Goal: Transaction & Acquisition: Purchase product/service

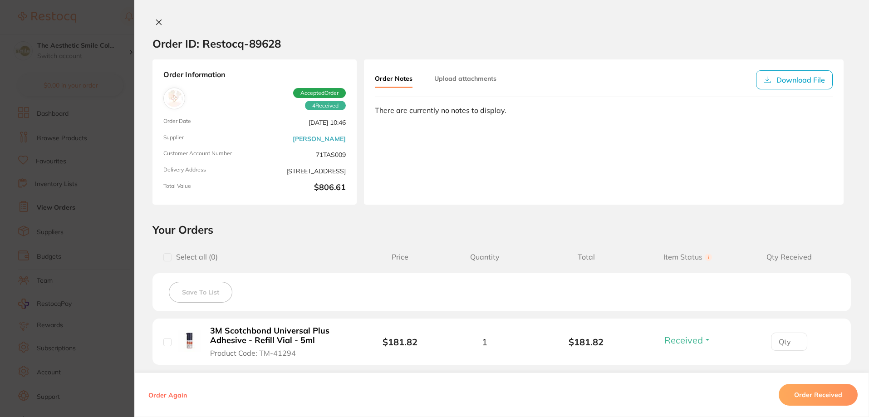
click at [158, 21] on icon at bounding box center [159, 22] width 5 height 5
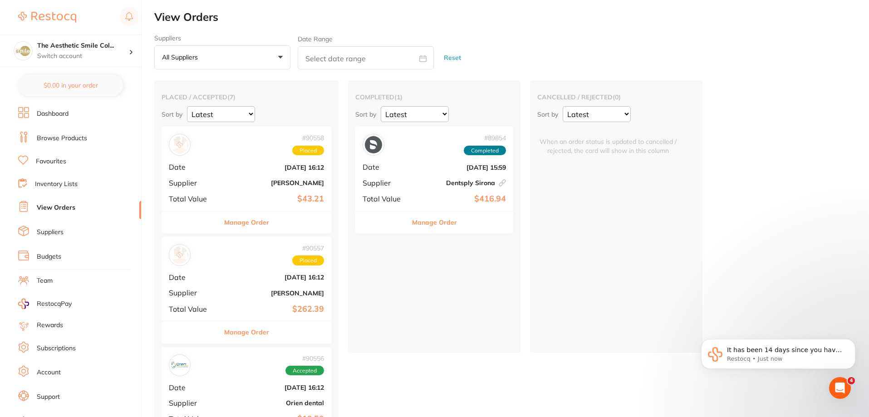
click at [71, 139] on link "Browse Products" at bounding box center [62, 138] width 50 height 9
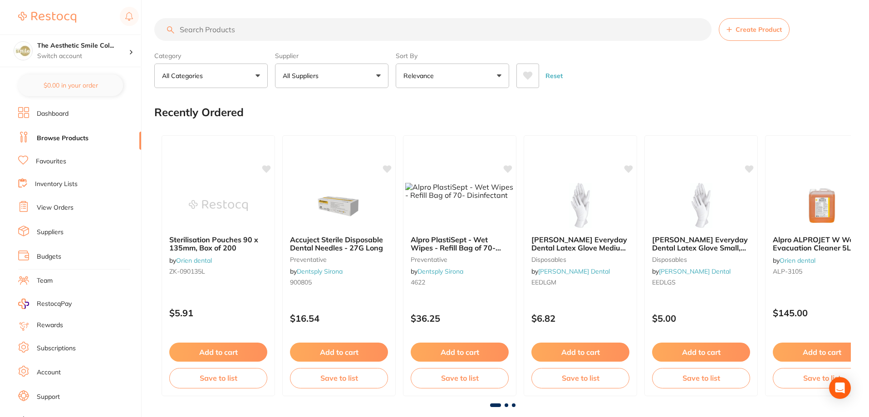
click at [251, 30] on input "search" at bounding box center [432, 29] width 557 height 23
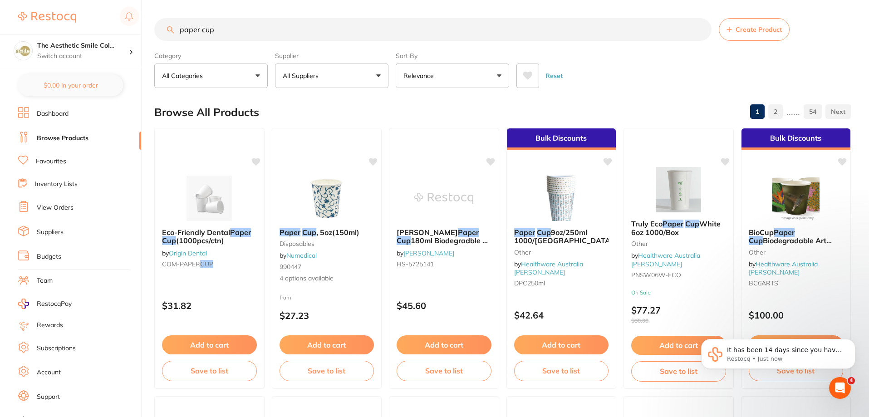
click at [375, 78] on button "All Suppliers" at bounding box center [331, 76] width 113 height 25
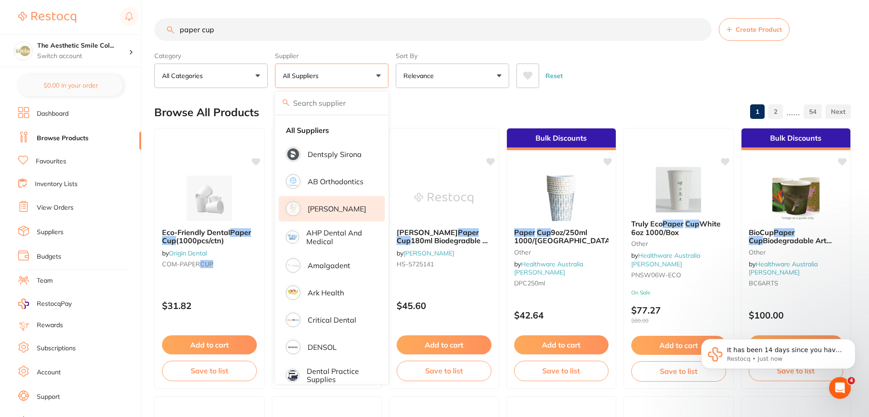
click at [340, 210] on p "[PERSON_NAME]" at bounding box center [337, 209] width 59 height 8
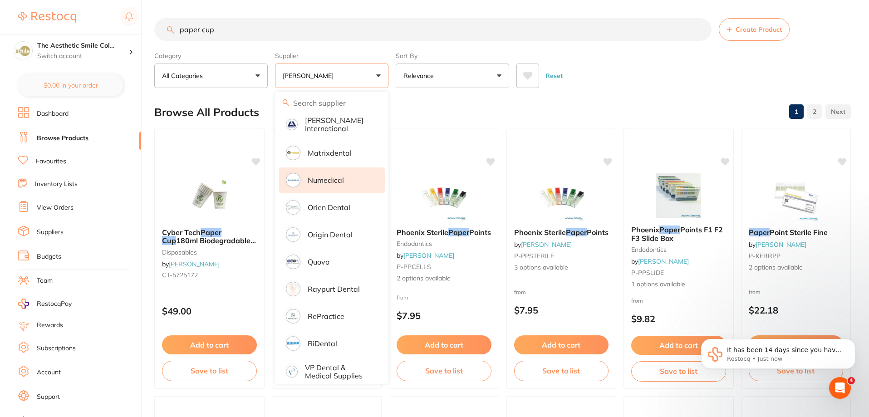
scroll to position [454, 0]
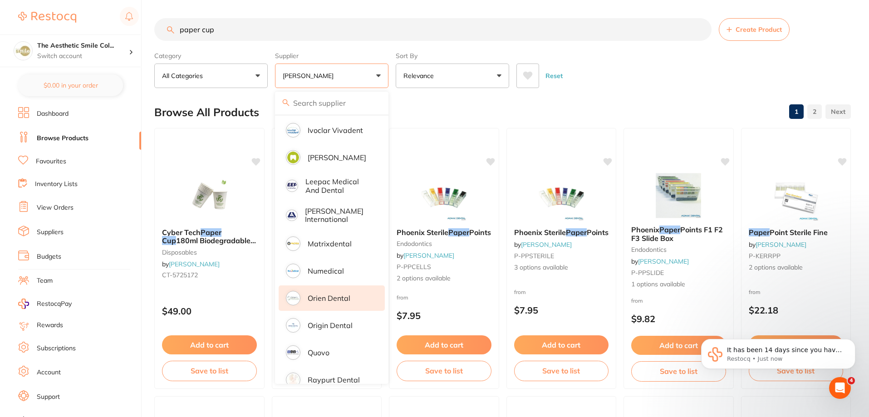
click at [353, 291] on li "Orien dental" at bounding box center [332, 298] width 106 height 25
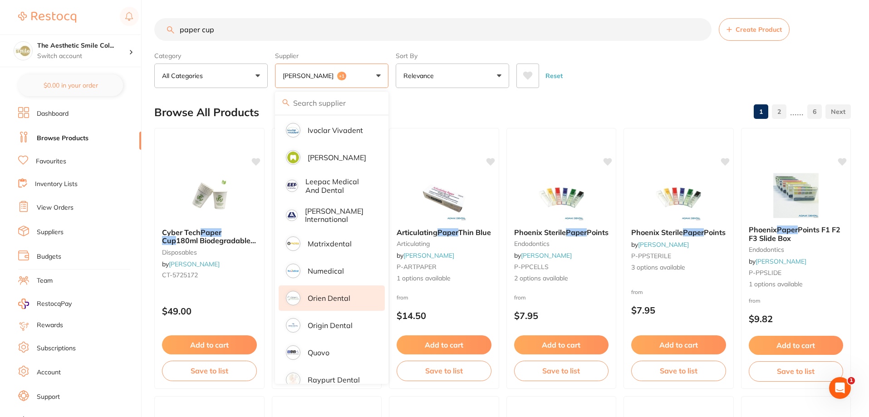
scroll to position [0, 0]
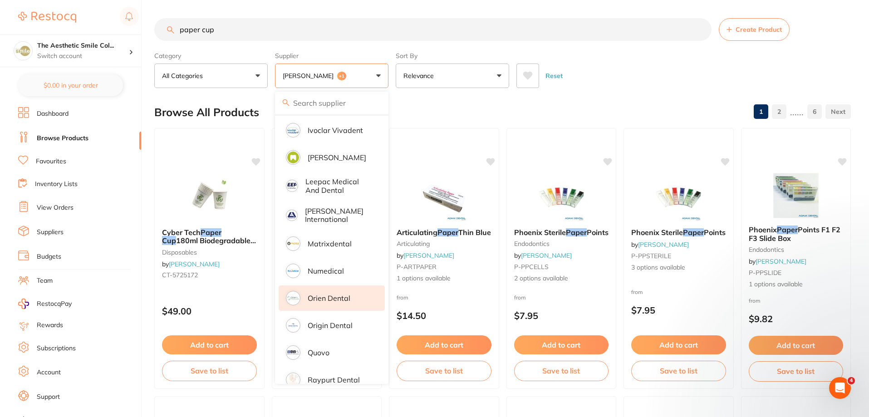
click at [605, 108] on div "Browse All Products 1 2 ...... 6" at bounding box center [502, 112] width 697 height 30
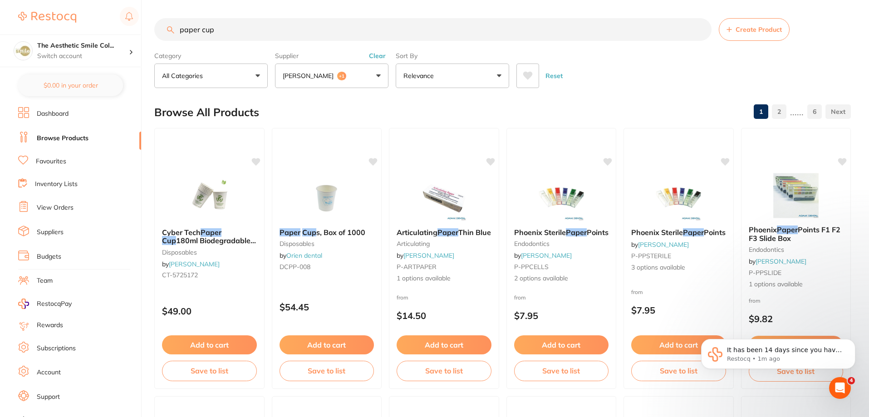
click at [238, 26] on input "paper cup" at bounding box center [432, 29] width 557 height 23
click at [379, 74] on button "[PERSON_NAME] +1" at bounding box center [331, 76] width 113 height 25
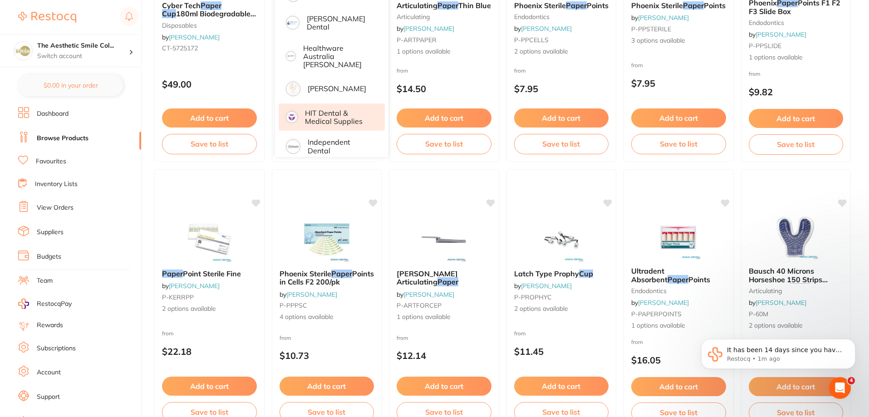
scroll to position [46, 0]
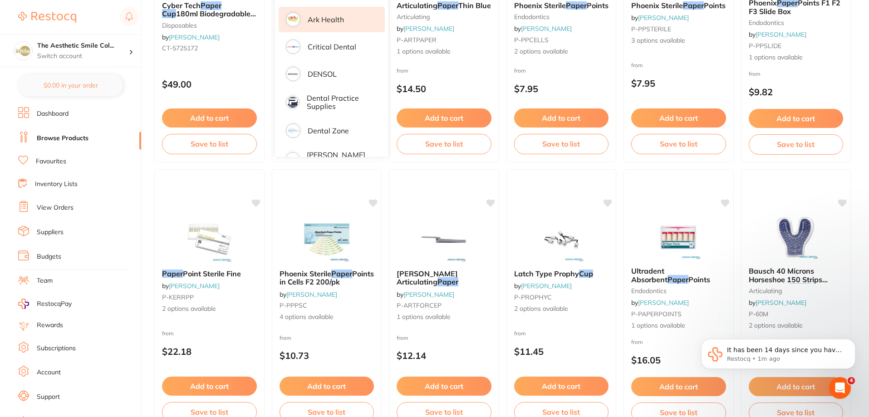
click at [329, 21] on p "Ark Health" at bounding box center [326, 19] width 36 height 8
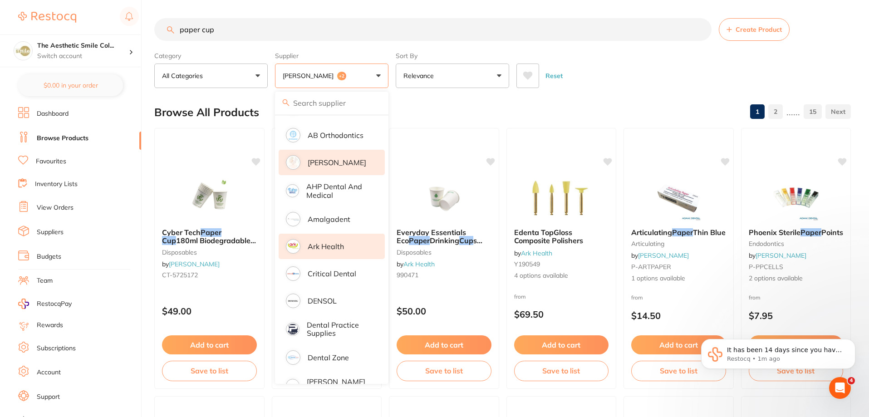
scroll to position [0, 0]
click at [621, 83] on div "Reset" at bounding box center [680, 72] width 327 height 32
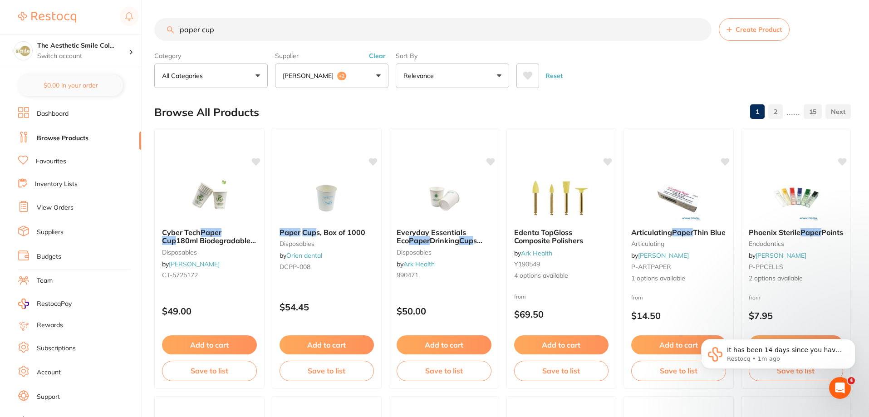
click at [380, 77] on button "[PERSON_NAME] +2" at bounding box center [331, 76] width 113 height 25
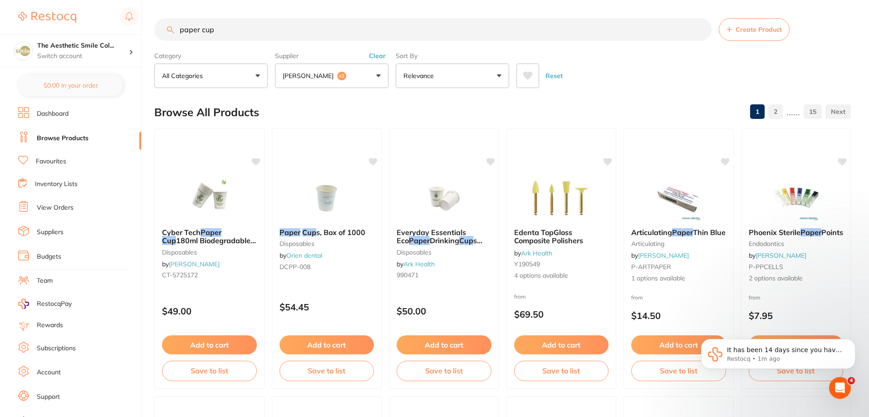
click at [386, 77] on button "[PERSON_NAME] +2" at bounding box center [331, 76] width 113 height 25
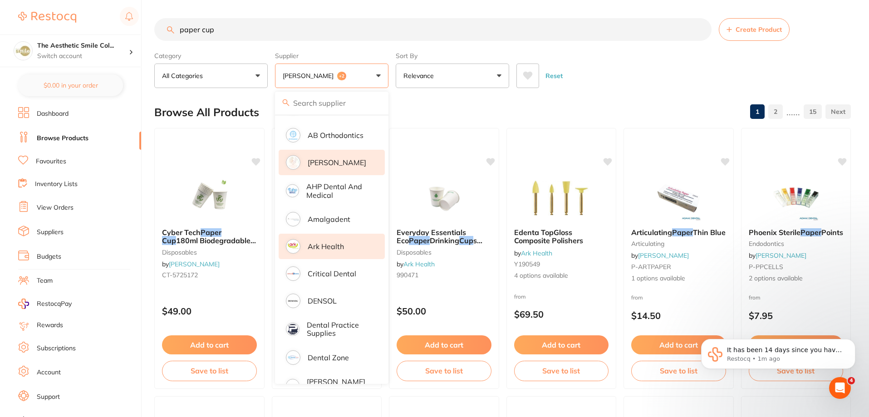
click at [255, 77] on button "All Categories" at bounding box center [210, 76] width 113 height 25
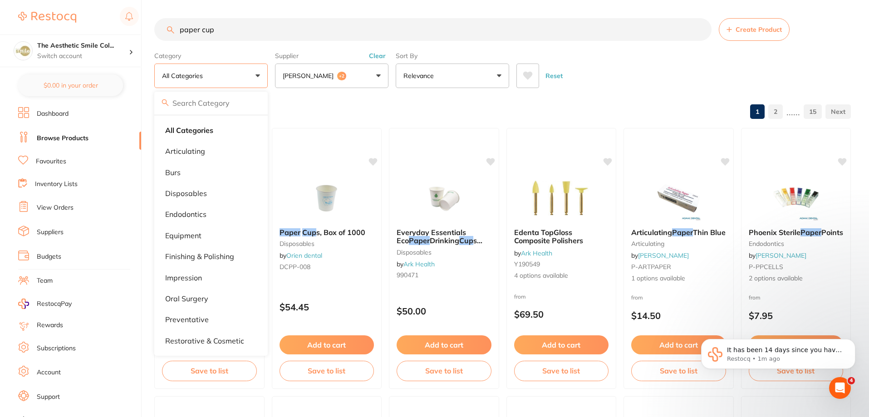
click at [381, 76] on button "[PERSON_NAME] +2" at bounding box center [331, 76] width 113 height 25
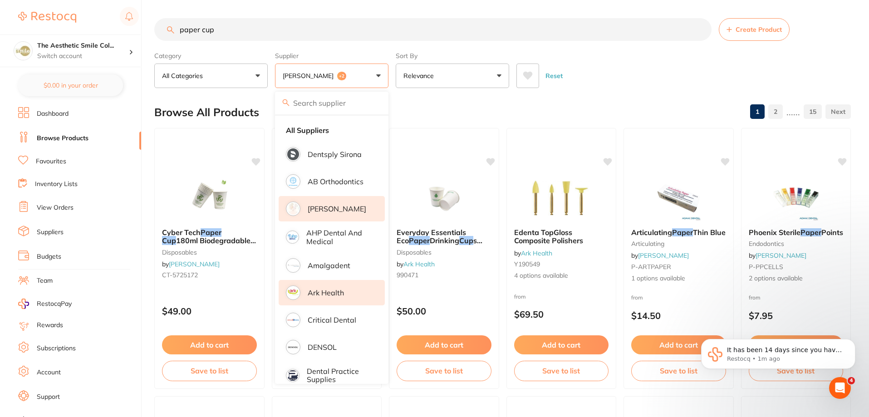
click at [504, 77] on button "Relevance" at bounding box center [452, 76] width 113 height 25
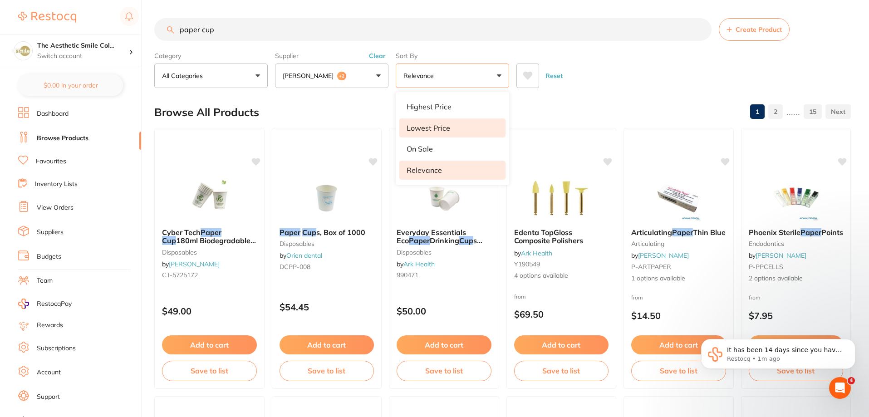
click at [444, 132] on li "Lowest Price" at bounding box center [452, 127] width 106 height 19
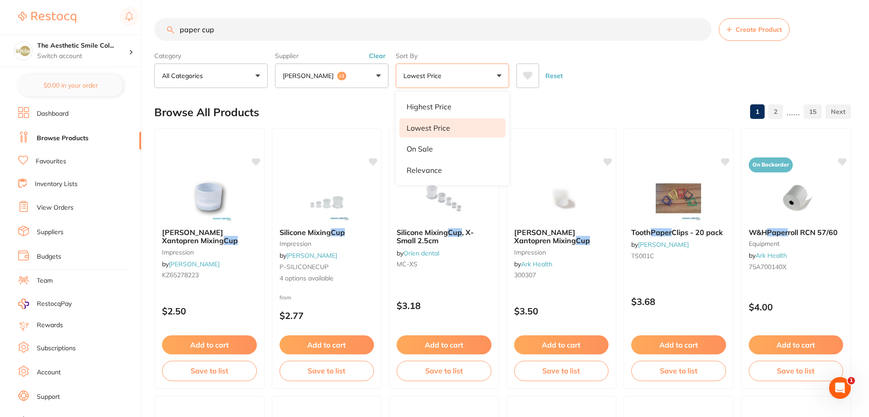
click at [378, 71] on button "[PERSON_NAME] +2" at bounding box center [331, 76] width 113 height 25
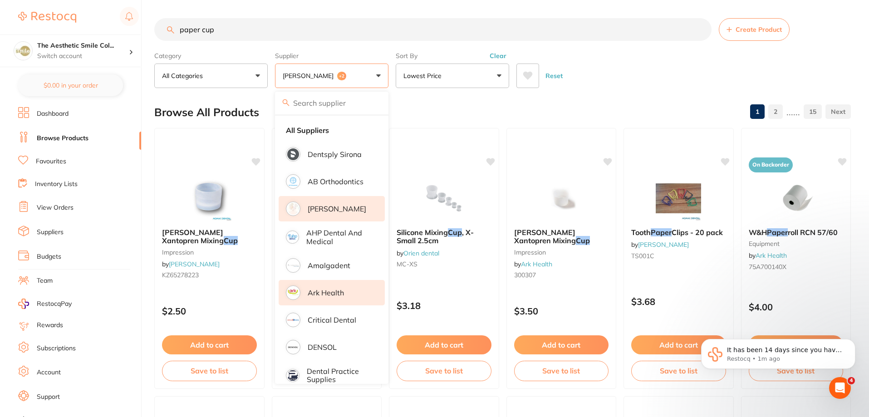
click at [379, 52] on label "Supplier" at bounding box center [331, 56] width 113 height 8
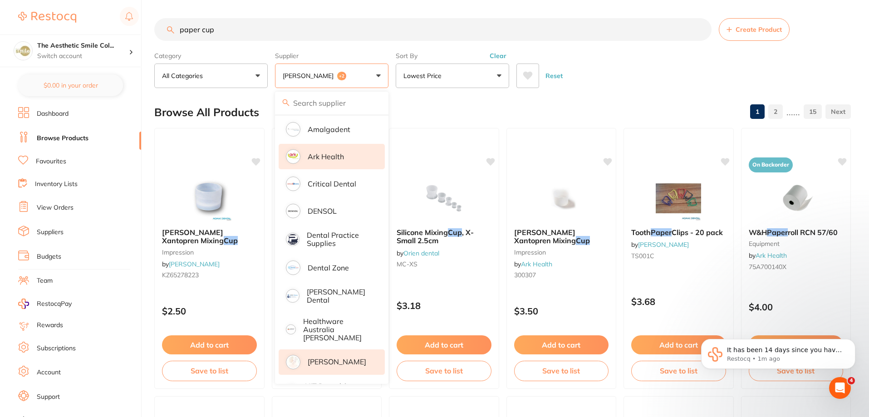
scroll to position [227, 0]
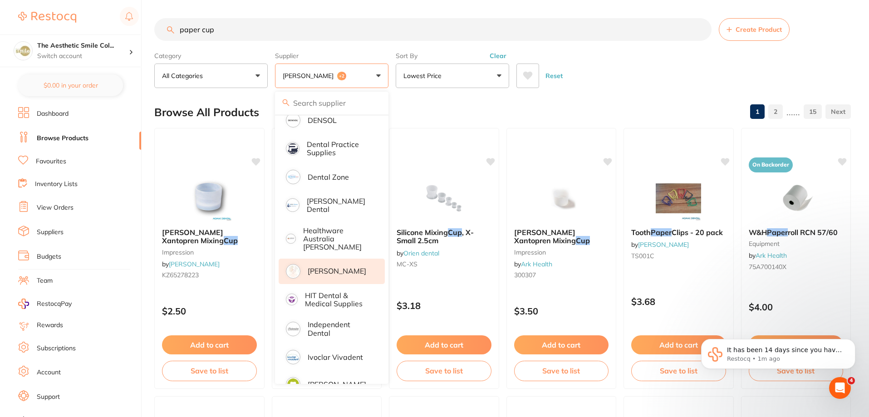
click at [332, 267] on p "[PERSON_NAME]" at bounding box center [337, 271] width 59 height 8
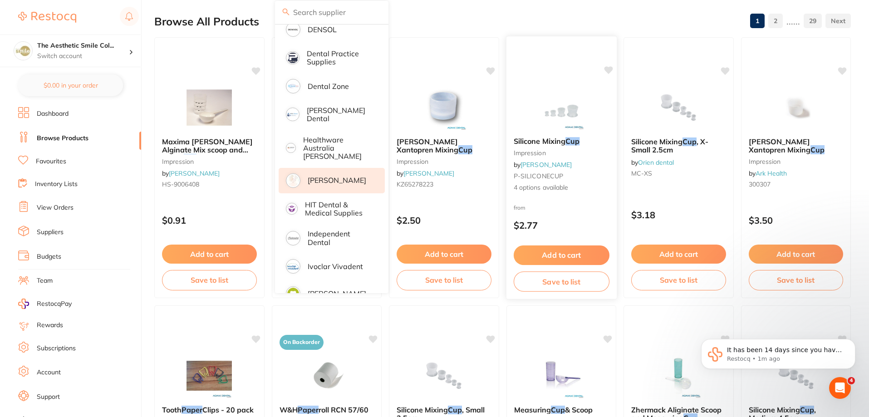
scroll to position [0, 0]
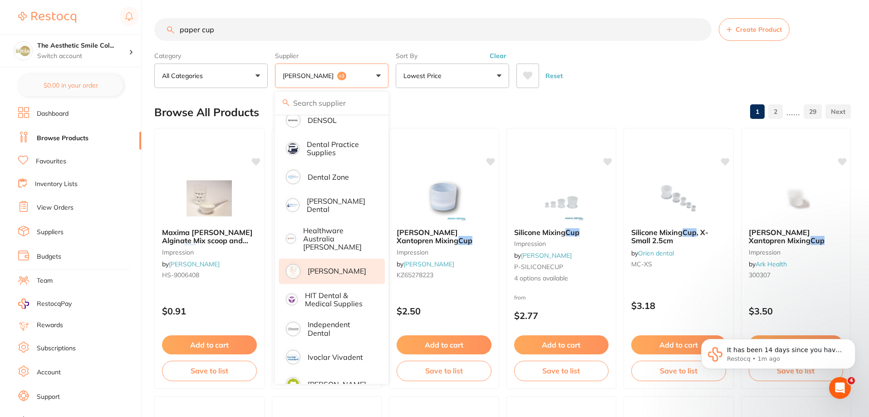
click at [639, 69] on div "Reset" at bounding box center [680, 72] width 327 height 32
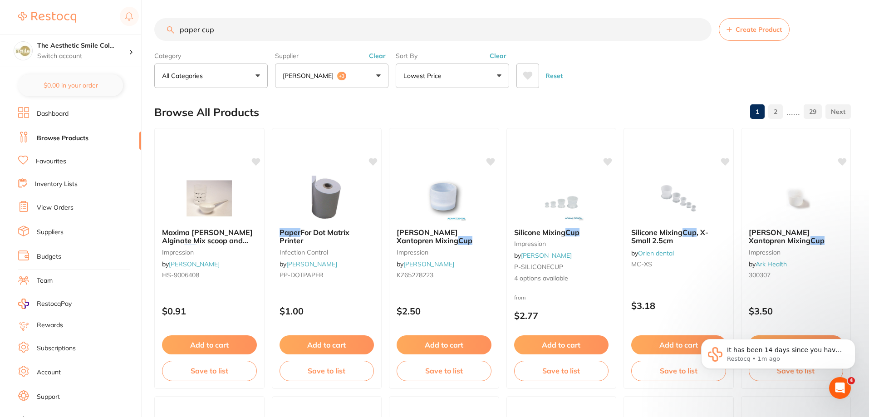
drag, startPoint x: 242, startPoint y: 32, endPoint x: 142, endPoint y: 34, distance: 99.9
click at [142, 33] on div "$371.88 The Aesthetic Smile Col... Switch account The Aesthetic Smile Collectiv…" at bounding box center [434, 208] width 869 height 417
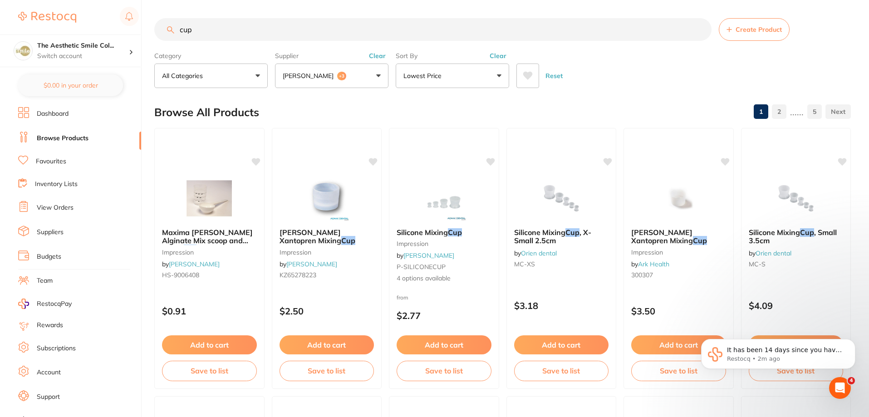
drag, startPoint x: 198, startPoint y: 25, endPoint x: 172, endPoint y: 30, distance: 26.9
click at [172, 30] on div "cup Create Product" at bounding box center [502, 29] width 697 height 23
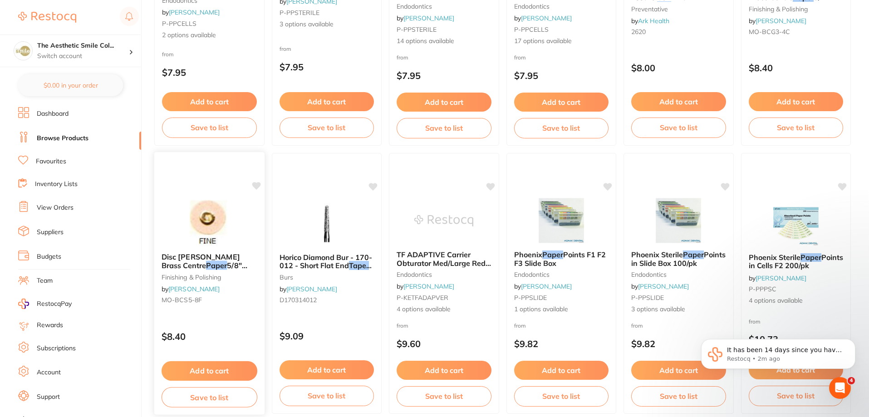
scroll to position [1090, 0]
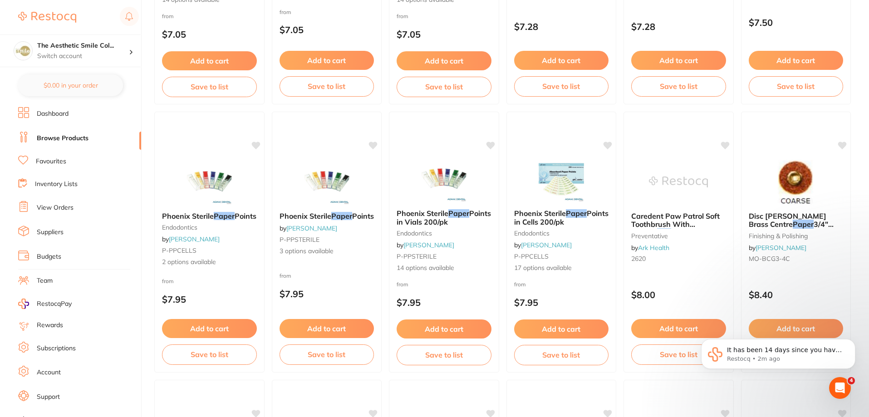
type input "paper cup"
click at [79, 148] on ul "Dashboard Browse Products Favourites Inventory Lists View Orders Suppliers Budg…" at bounding box center [79, 263] width 123 height 313
click at [71, 134] on link "Browse Products" at bounding box center [63, 138] width 52 height 9
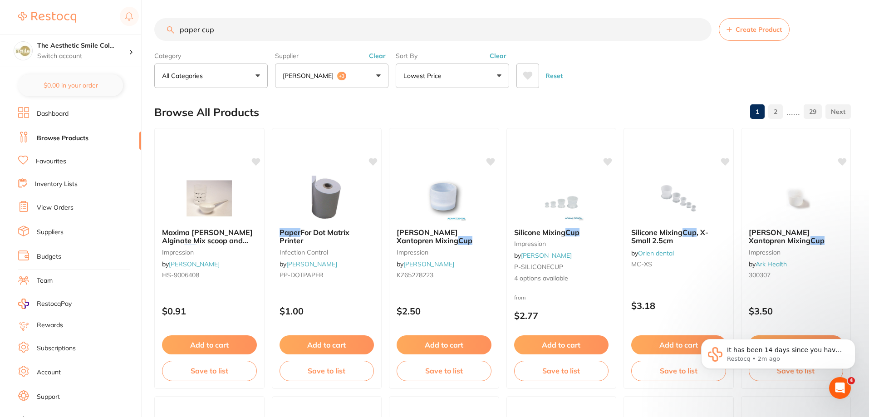
click at [73, 134] on link "Browse Products" at bounding box center [63, 138] width 52 height 9
click at [220, 25] on input "paper cup" at bounding box center [432, 29] width 557 height 23
click at [703, 30] on input "paper cup" at bounding box center [432, 29] width 557 height 23
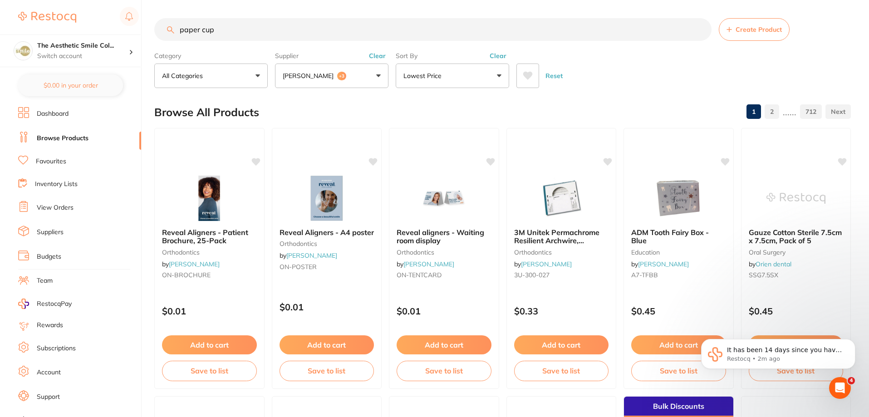
type input "paper cup"
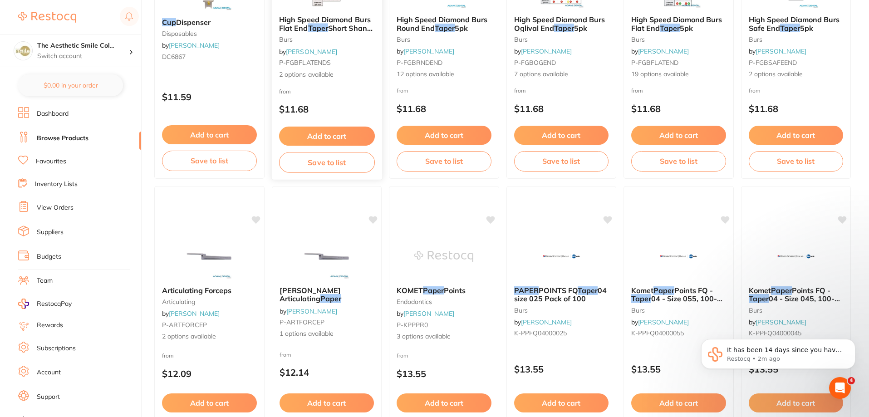
scroll to position [2165, 0]
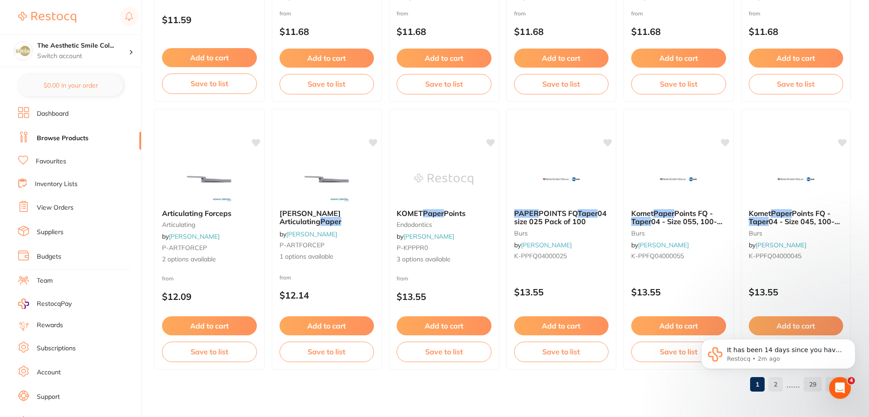
click at [784, 387] on body "It has been 14 days since you have started your Restocq journey. We wanted to d…" at bounding box center [778, 356] width 174 height 65
click at [781, 387] on body "It has been 14 days since you have started your Restocq journey. We wanted to d…" at bounding box center [778, 356] width 174 height 65
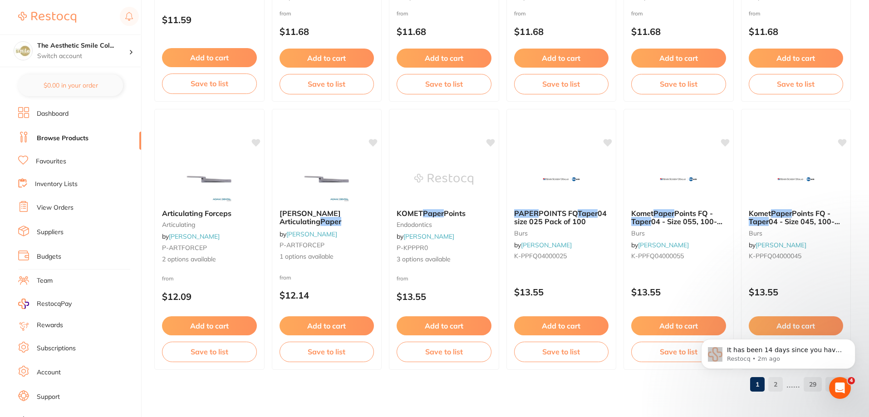
click at [641, 391] on div "1 2 ...... 29" at bounding box center [502, 384] width 697 height 29
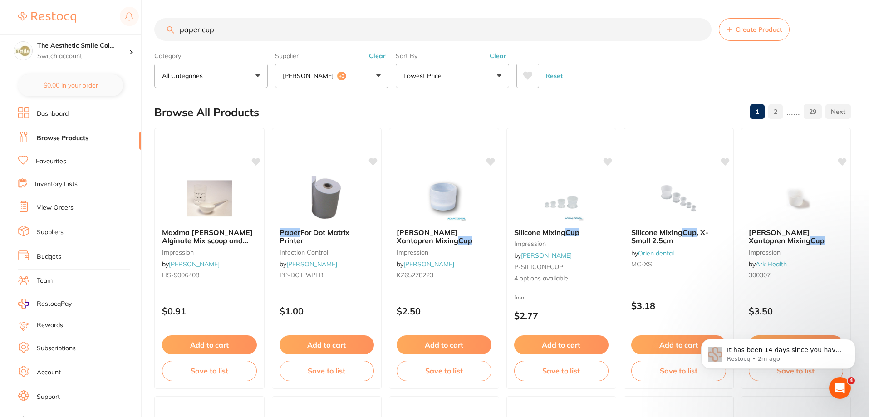
click at [374, 76] on button "[PERSON_NAME] +3" at bounding box center [331, 76] width 113 height 25
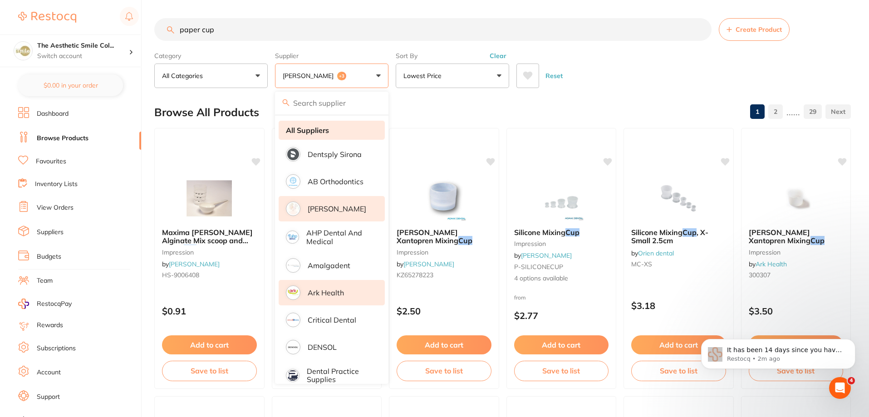
click at [322, 129] on strong "All Suppliers" at bounding box center [307, 130] width 43 height 8
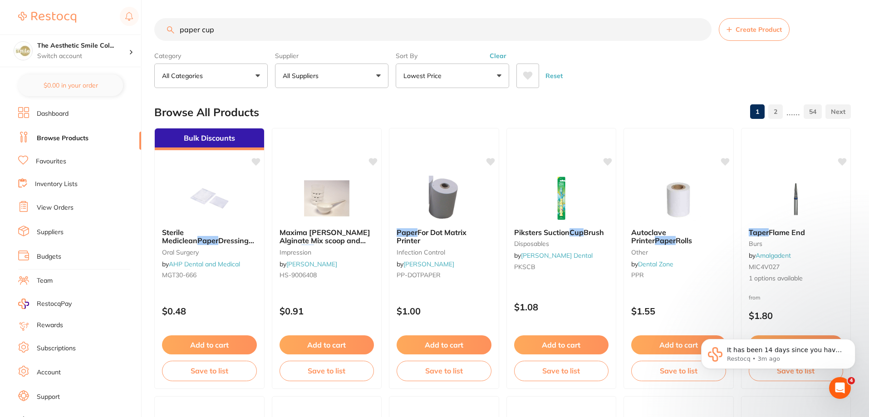
click at [265, 25] on input "paper cup" at bounding box center [432, 29] width 557 height 23
click at [501, 77] on button "Lowest Price" at bounding box center [452, 76] width 113 height 25
click at [478, 124] on li "Lowest Price" at bounding box center [452, 127] width 106 height 19
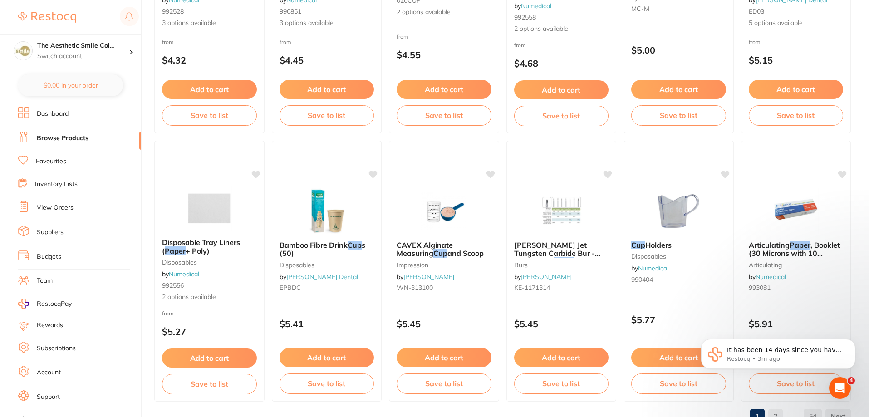
scroll to position [2165, 0]
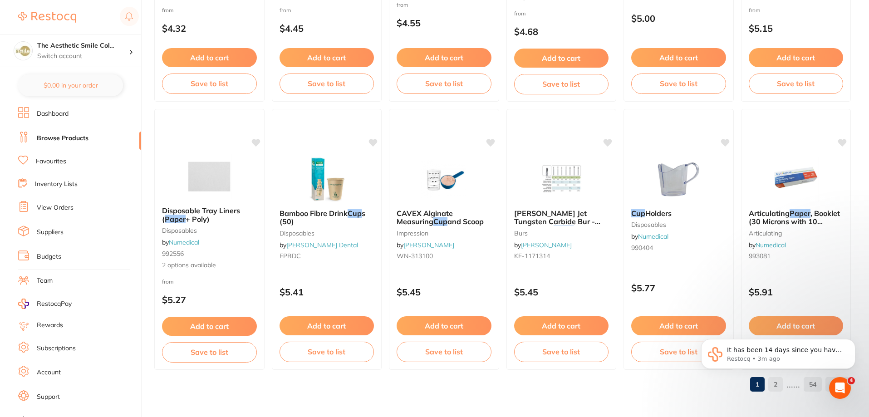
click at [786, 385] on body "It has been 14 days since you have started your Restocq journey. We wanted to d…" at bounding box center [778, 356] width 174 height 65
click at [780, 386] on body "It has been 14 days since you have started your Restocq journey. We wanted to d…" at bounding box center [778, 356] width 174 height 65
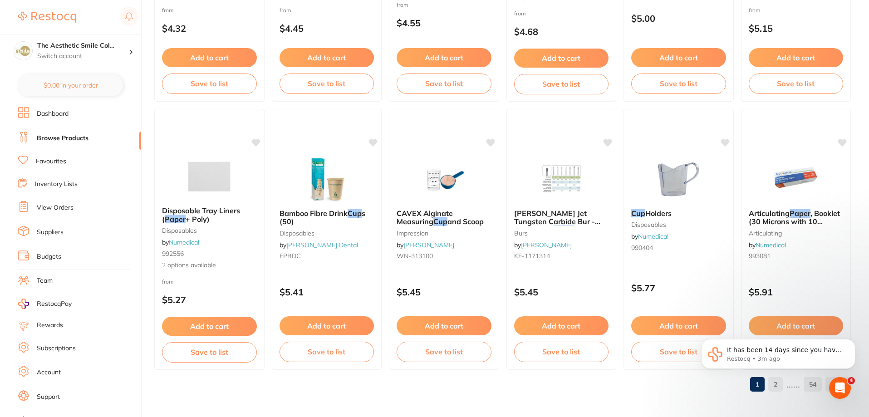
click at [821, 385] on body "It has been 14 days since you have started your Restocq journey. We wanted to d…" at bounding box center [778, 356] width 174 height 65
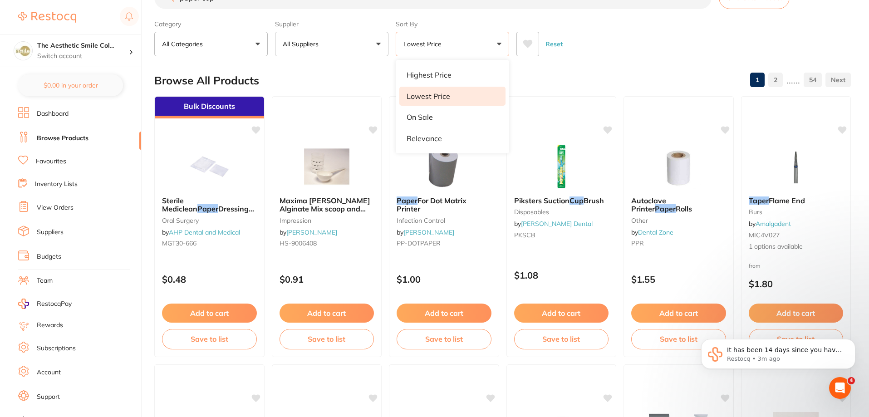
scroll to position [0, 0]
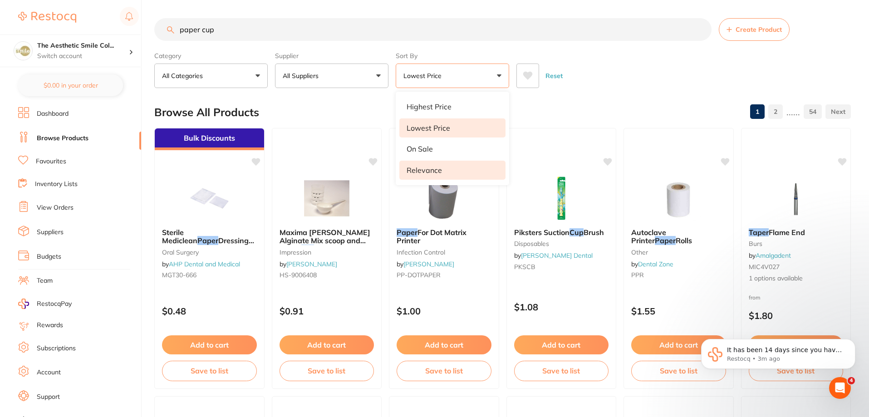
click at [463, 168] on li "Relevance" at bounding box center [452, 170] width 106 height 19
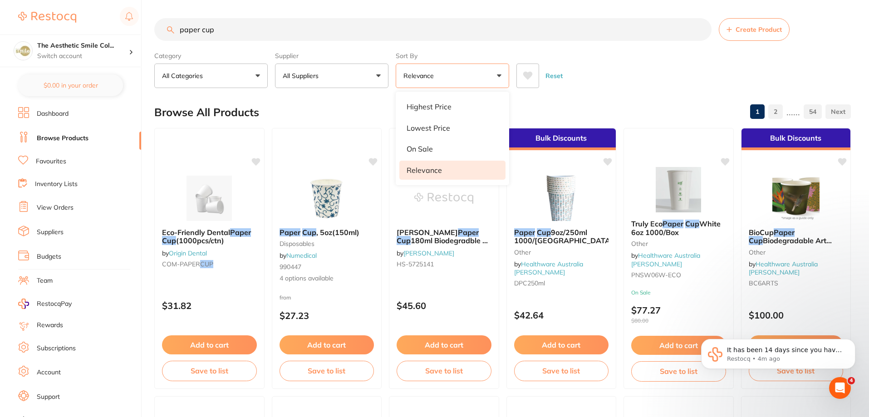
click at [380, 79] on button "All Suppliers" at bounding box center [331, 76] width 113 height 25
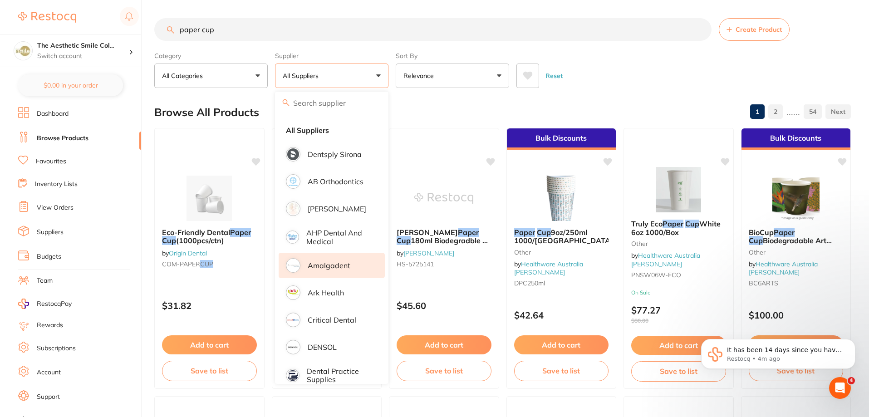
scroll to position [136, 0]
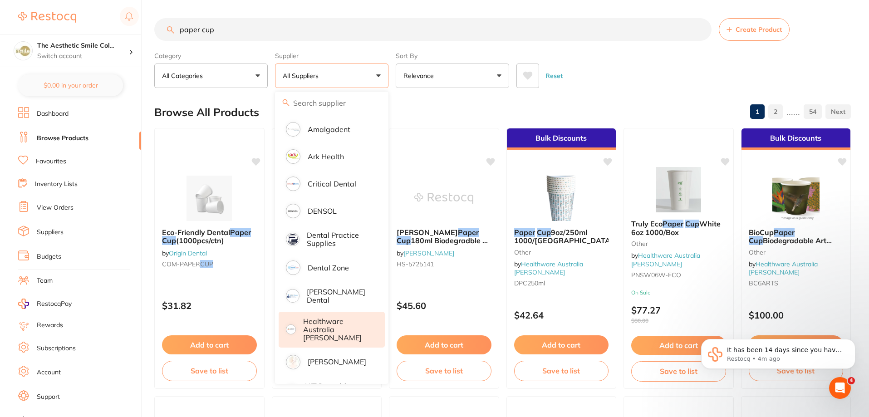
click at [355, 324] on p "Healthware Australia [PERSON_NAME]" at bounding box center [337, 329] width 69 height 25
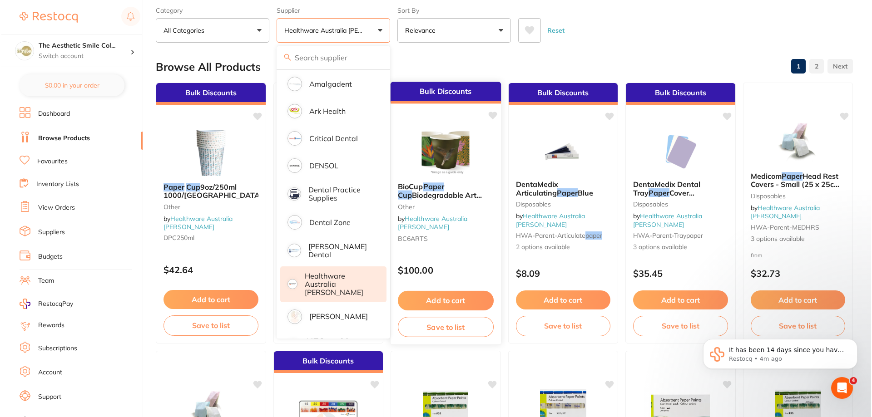
scroll to position [0, 0]
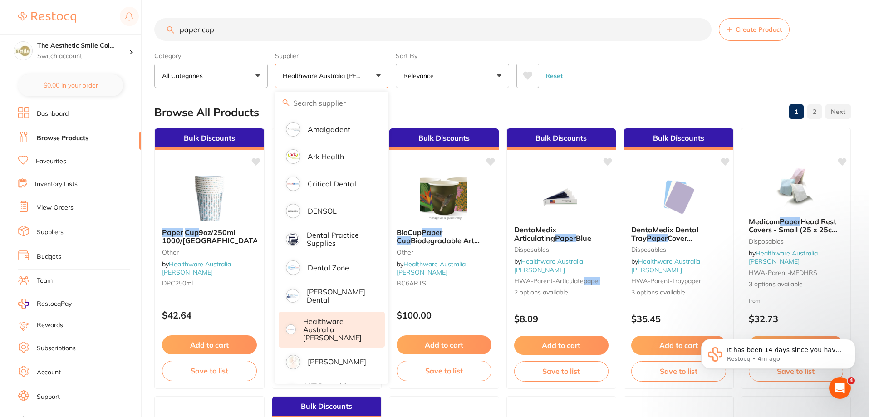
click at [719, 74] on div "Reset" at bounding box center [680, 72] width 327 height 32
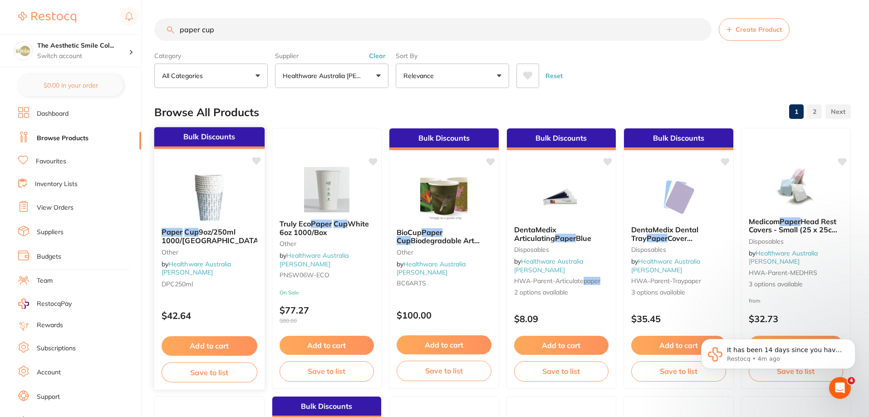
click at [204, 231] on span "9oz/250ml 1000/[GEOGRAPHIC_DATA]" at bounding box center [212, 236] width 100 height 18
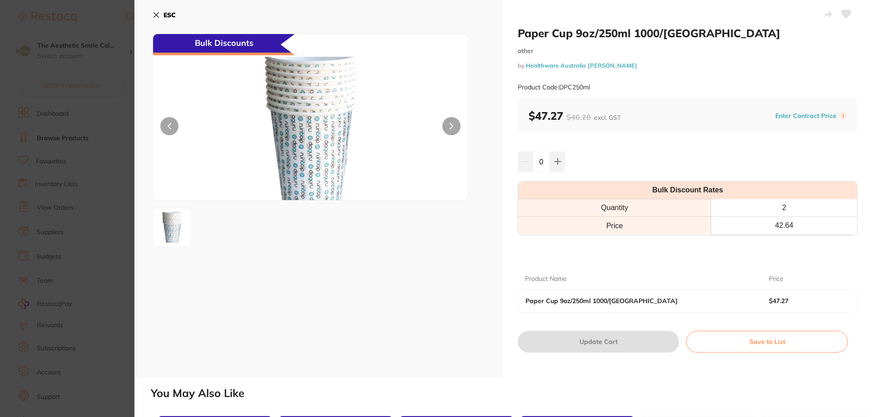
click at [452, 128] on icon at bounding box center [451, 126] width 4 height 6
click at [451, 125] on icon at bounding box center [451, 125] width 3 height 5
click at [154, 16] on icon at bounding box center [156, 14] width 7 height 7
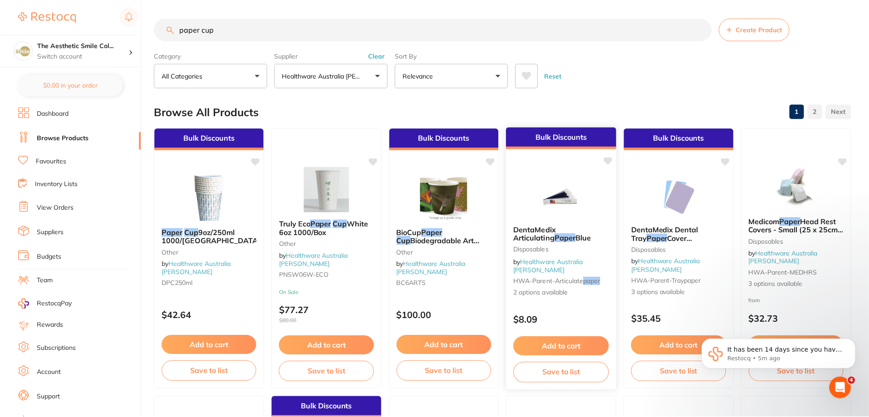
scroll to position [45, 0]
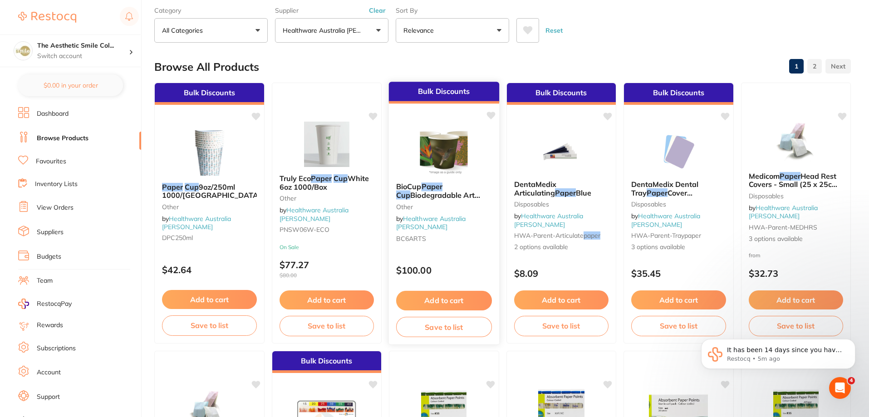
click at [437, 192] on span "Biodegradable Art Series 6oz 1000/Carton" at bounding box center [438, 200] width 84 height 18
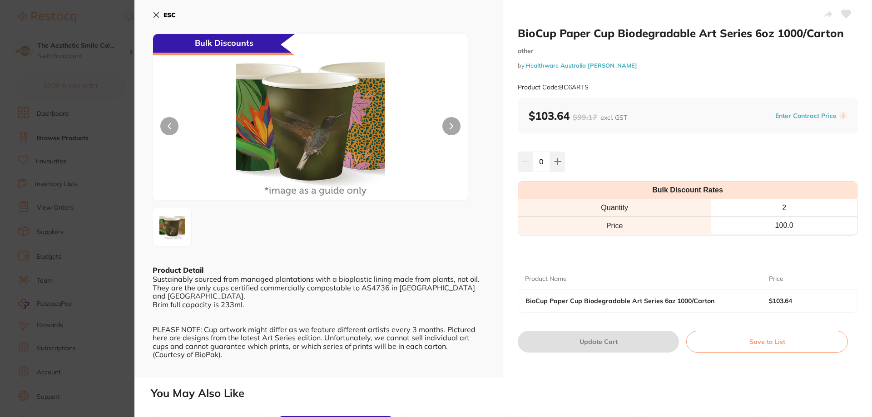
click at [155, 17] on icon at bounding box center [156, 14] width 7 height 7
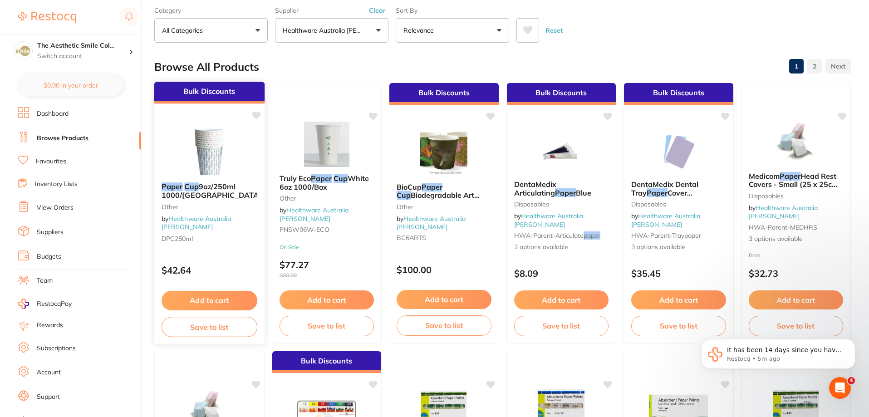
click at [185, 184] on em "Cup" at bounding box center [191, 186] width 14 height 9
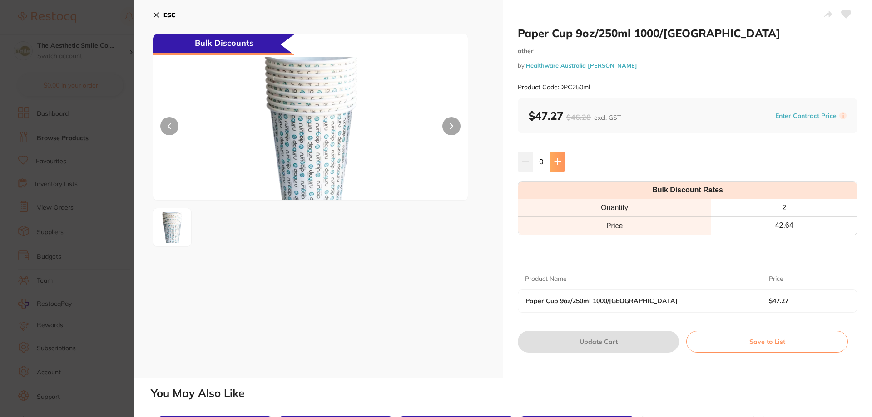
click at [556, 165] on icon at bounding box center [557, 162] width 6 height 6
type input "1"
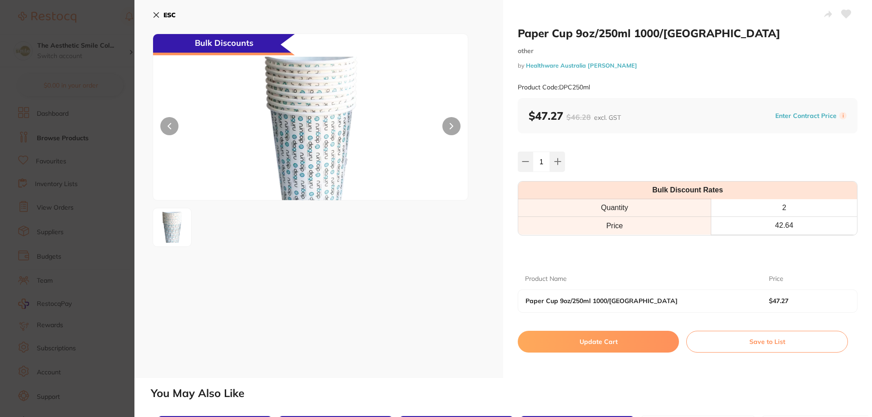
click at [637, 344] on button "Update Cart" at bounding box center [598, 342] width 161 height 22
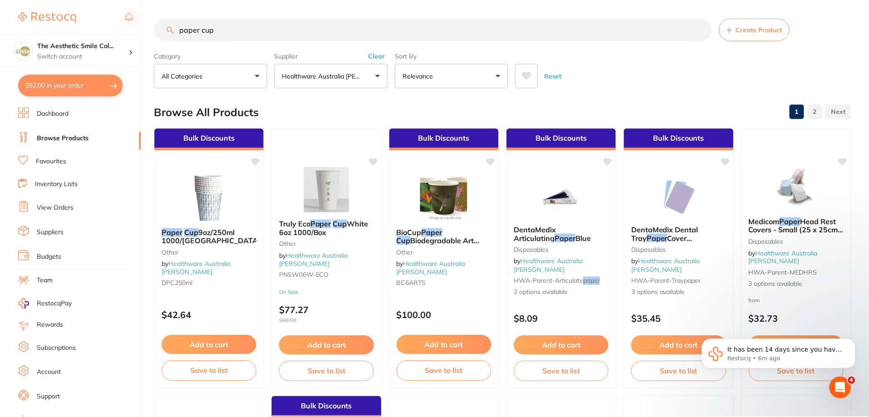
scroll to position [45, 0]
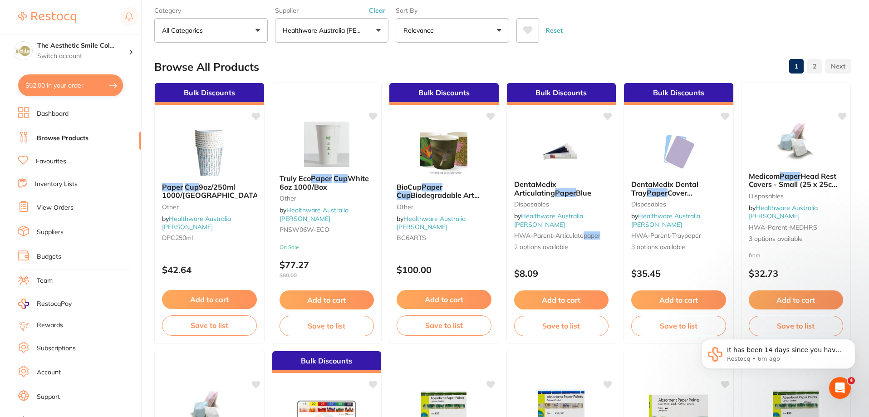
click at [99, 89] on button "$52.00 in your order" at bounding box center [70, 85] width 105 height 22
checkbox input "true"
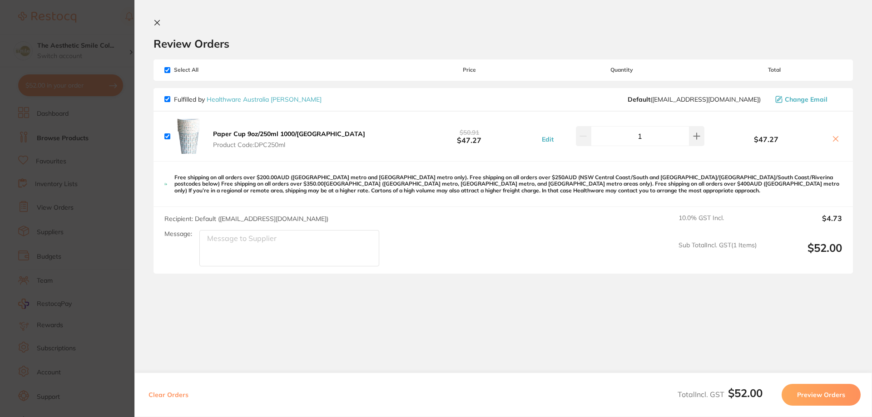
click at [813, 395] on button "Preview Orders" at bounding box center [820, 395] width 79 height 22
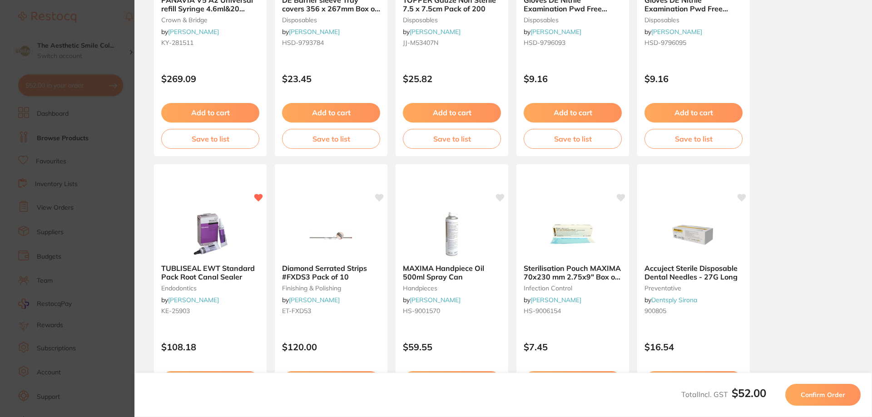
scroll to position [254, 0]
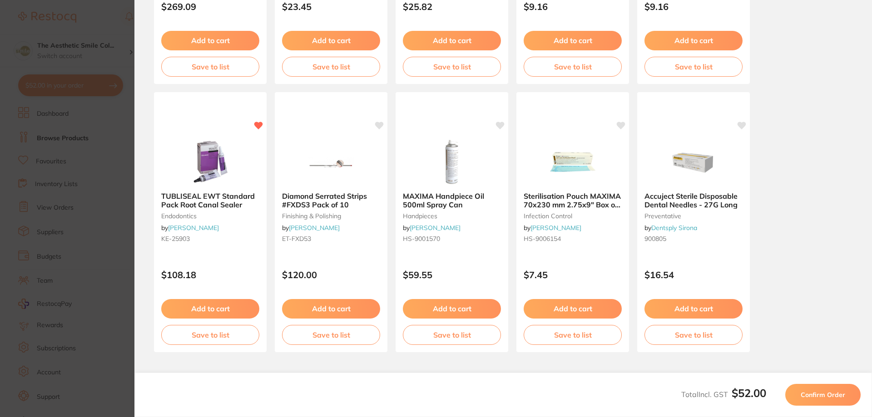
click at [825, 397] on span "Confirm Order" at bounding box center [822, 395] width 44 height 8
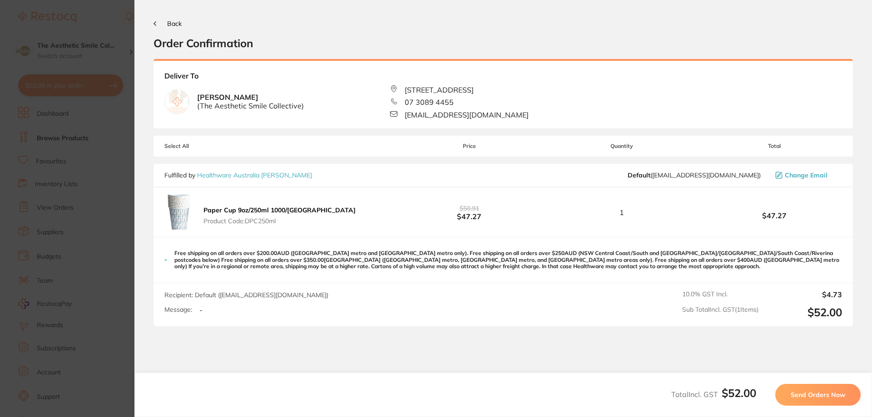
click at [827, 393] on span "Send Orders Now" at bounding box center [817, 395] width 54 height 8
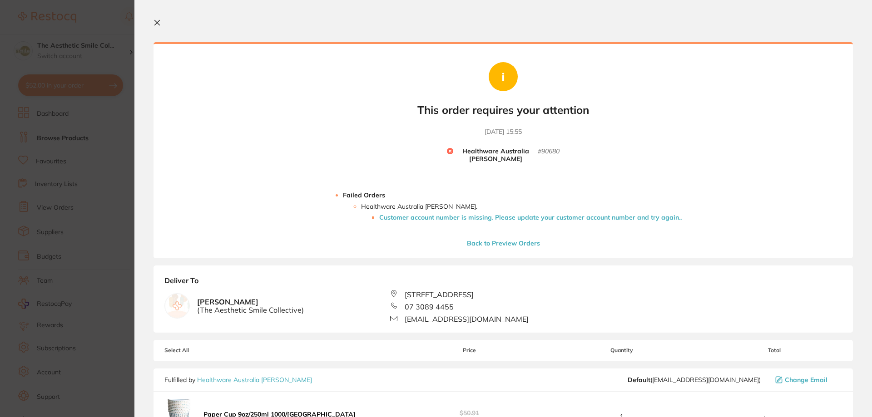
click at [154, 24] on icon at bounding box center [156, 22] width 7 height 7
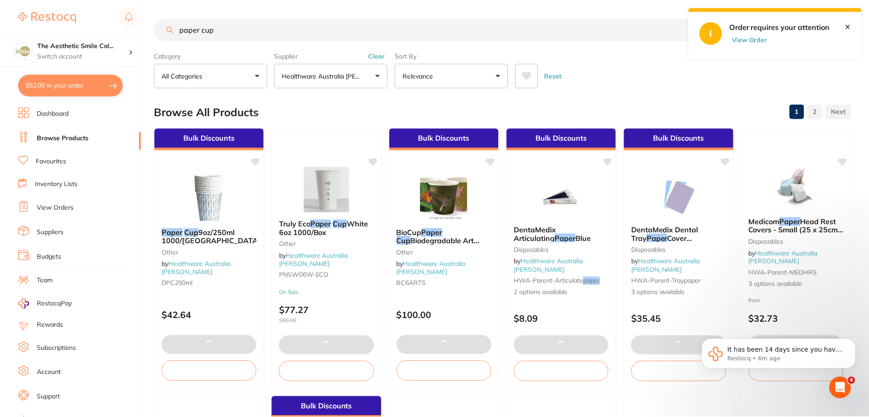
scroll to position [45, 0]
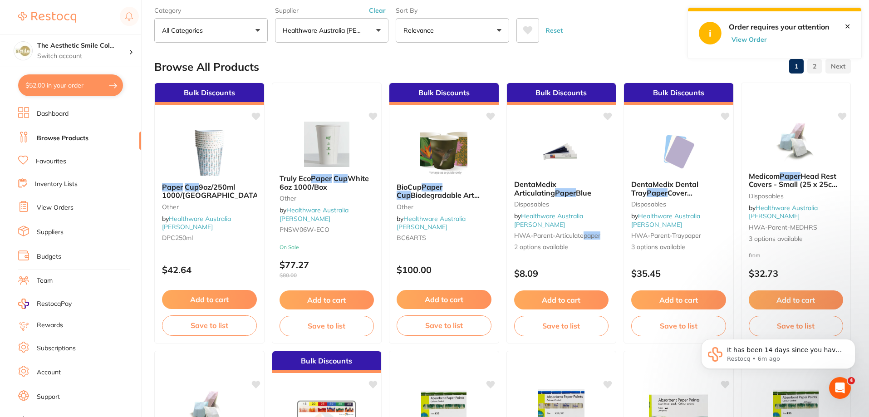
click at [751, 39] on button "View Order" at bounding box center [751, 39] width 45 height 8
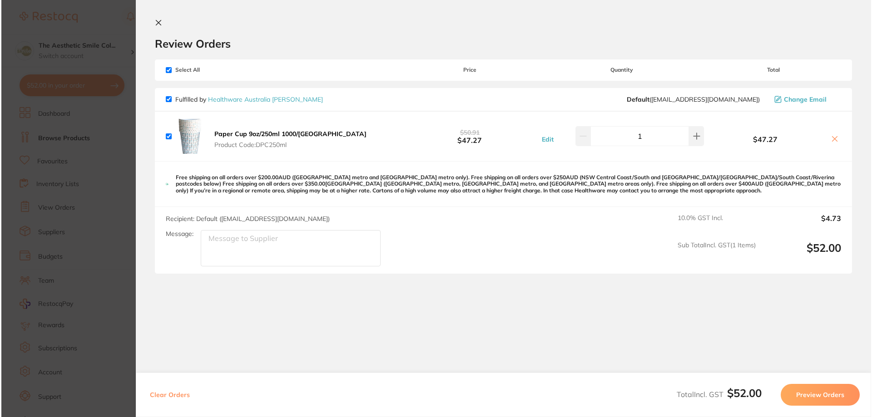
scroll to position [0, 0]
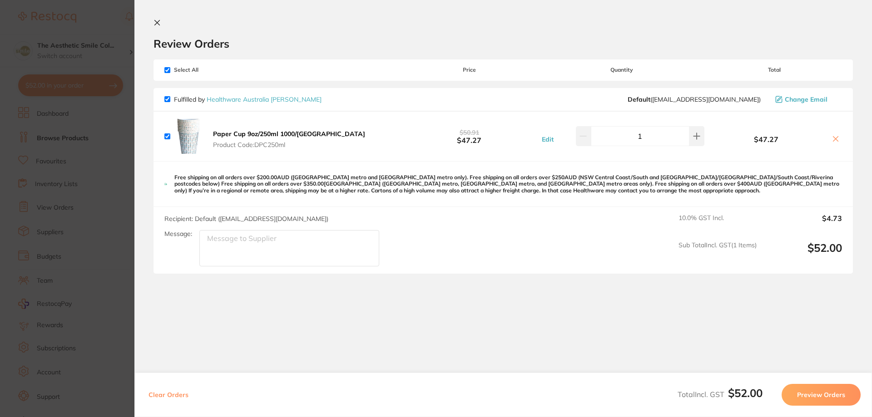
click at [816, 397] on button "Preview Orders" at bounding box center [820, 395] width 79 height 22
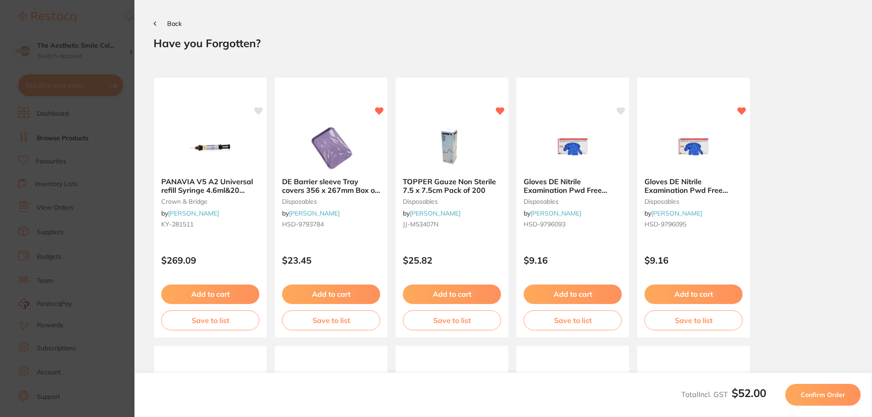
click at [834, 391] on span "Confirm Order" at bounding box center [822, 395] width 44 height 8
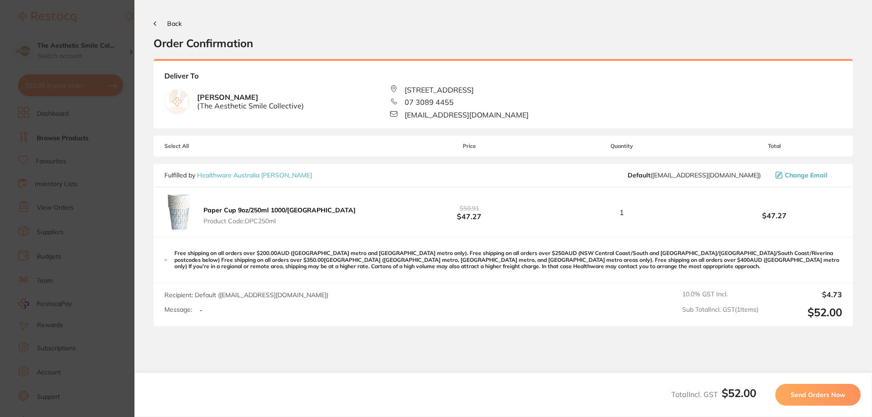
click at [819, 396] on span "Send Orders Now" at bounding box center [817, 395] width 54 height 8
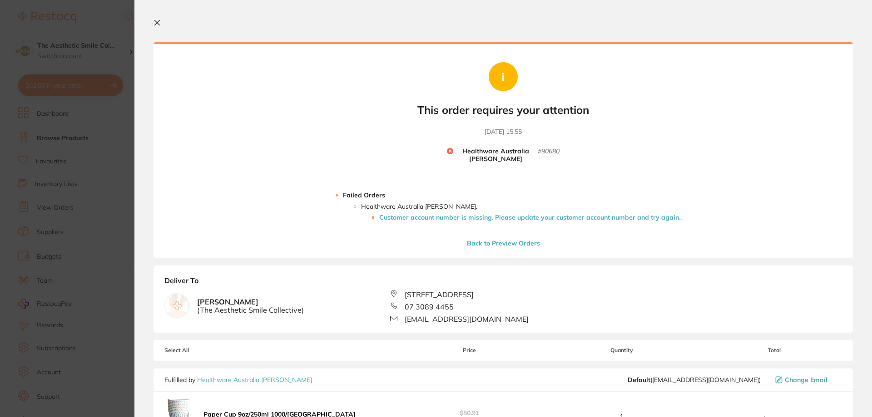
click at [486, 153] on b "Healthware Australia [PERSON_NAME]" at bounding box center [495, 155] width 84 height 15
click at [419, 206] on li "Healthware Australia [PERSON_NAME] . Customer account number is missing. Please…" at bounding box center [521, 212] width 320 height 18
click at [158, 20] on icon at bounding box center [156, 22] width 7 height 7
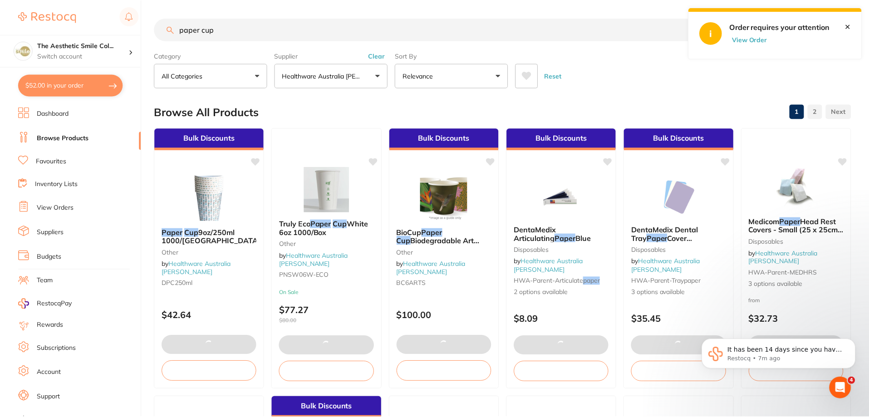
scroll to position [45, 0]
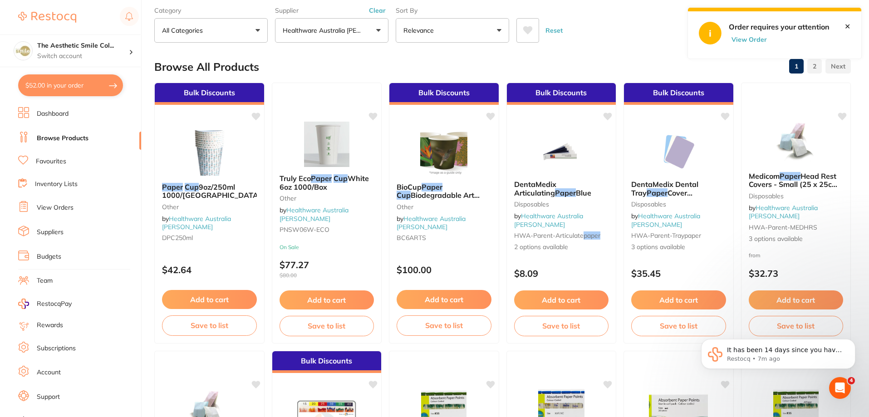
click at [375, 35] on button "Healthware Australia [PERSON_NAME]" at bounding box center [331, 30] width 113 height 25
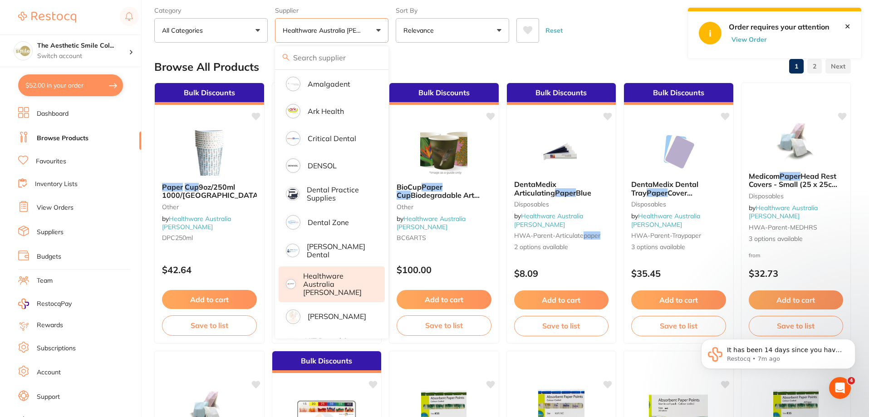
click at [63, 234] on link "Suppliers" at bounding box center [50, 232] width 27 height 9
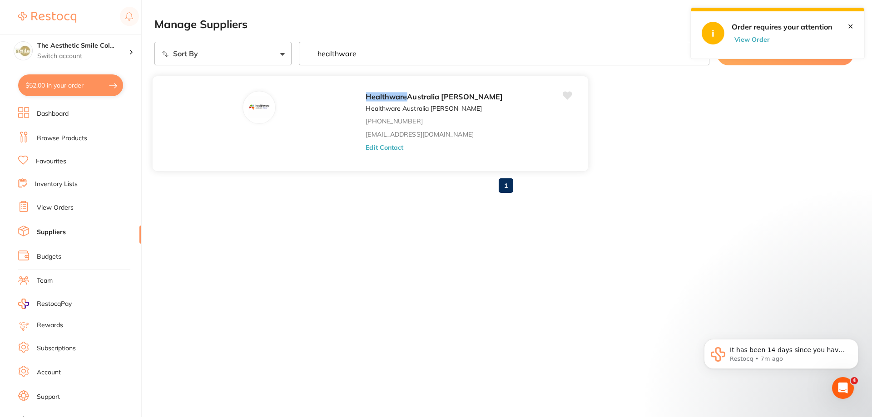
type input "healthware"
click at [365, 149] on button "Edit Contact" at bounding box center [384, 146] width 38 height 7
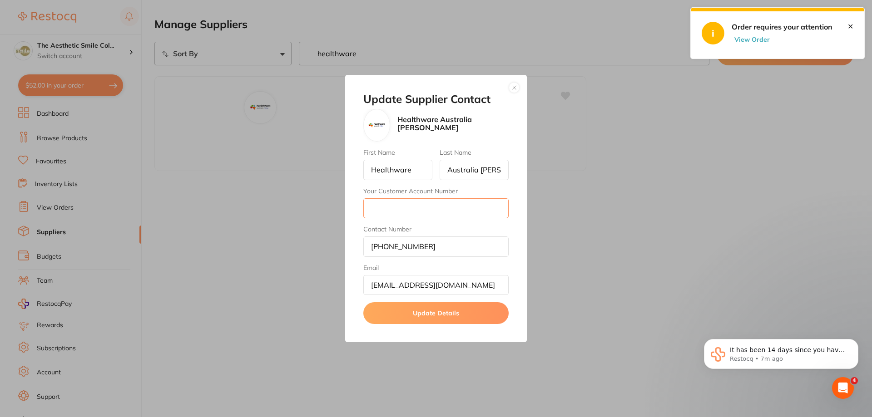
click at [407, 208] on input "Your Customer Account Number" at bounding box center [435, 208] width 145 height 20
paste input "4ASC3"
type input "4ASC3"
drag, startPoint x: 434, startPoint y: 311, endPoint x: 486, endPoint y: 303, distance: 52.8
click at [434, 311] on button "Update Details" at bounding box center [435, 313] width 145 height 22
